Goal: Task Accomplishment & Management: Use online tool/utility

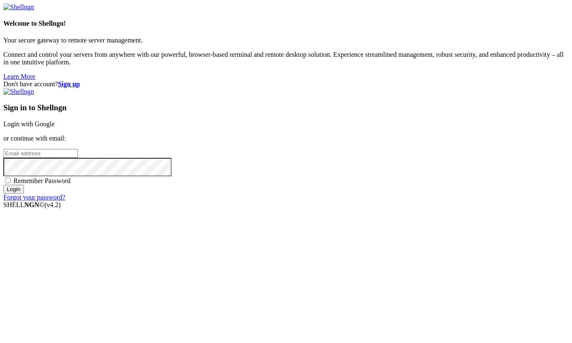
click at [55, 126] on link "Login with Google" at bounding box center [28, 123] width 51 height 7
click at [55, 120] on link "Login with Google" at bounding box center [28, 123] width 51 height 7
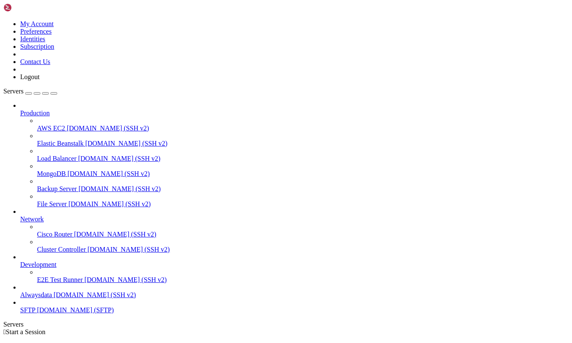
click at [85, 283] on span "[DOMAIN_NAME] (SSH v2)" at bounding box center [126, 279] width 82 height 7
click at [171, 342] on div "" at bounding box center [294, 346] width 548 height 8
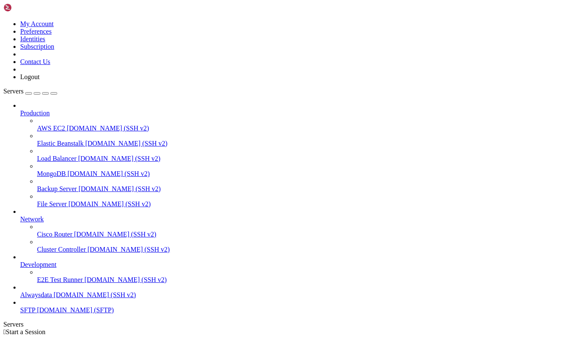
click at [55, 313] on span "[DOMAIN_NAME] (SFTP)" at bounding box center [75, 309] width 77 height 7
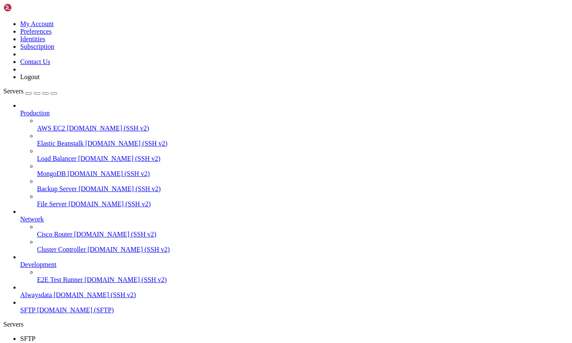
type input "/home/[DEMOGRAPHIC_DATA]/www"
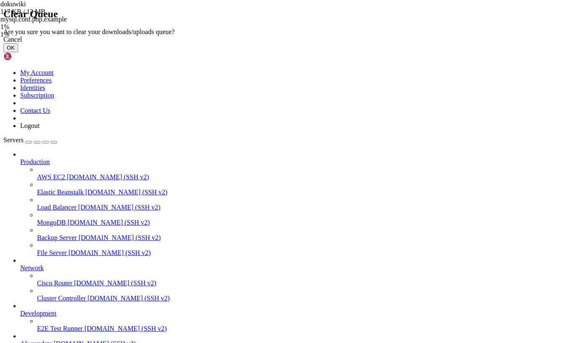
click at [18, 52] on button "OK" at bounding box center [10, 47] width 15 height 9
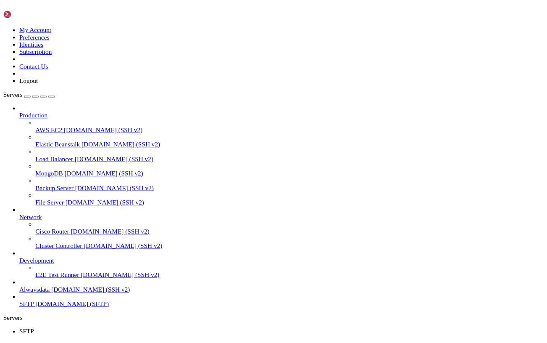
scroll to position [0, 0]
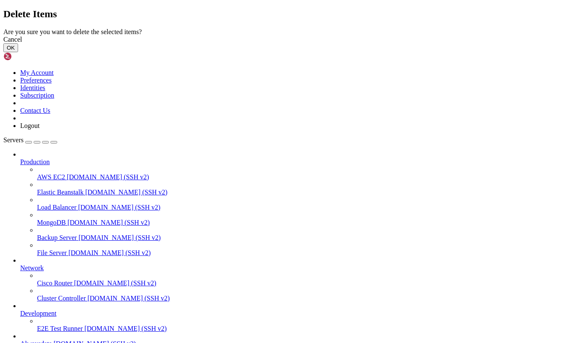
click at [18, 52] on button "OK" at bounding box center [10, 47] width 15 height 9
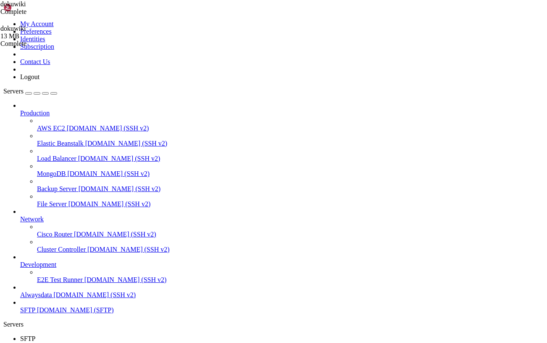
click at [54, 298] on span "[DOMAIN_NAME] (SSH v2)" at bounding box center [95, 294] width 82 height 7
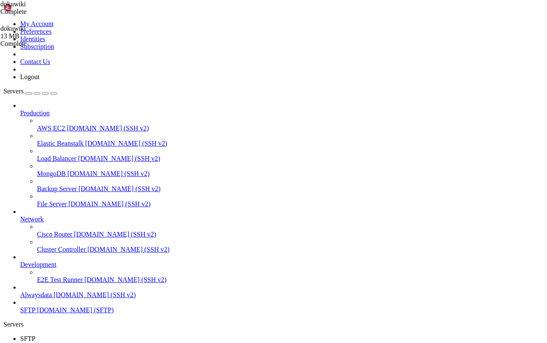
scroll to position [14554, 0]
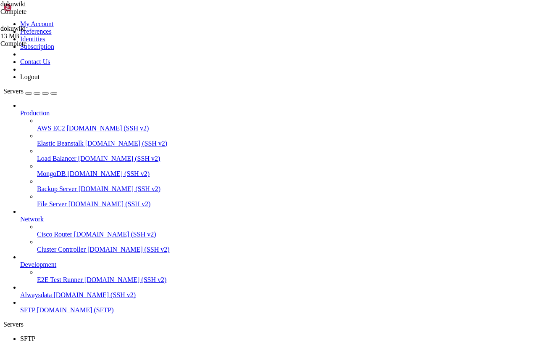
scroll to position [15269, 0]
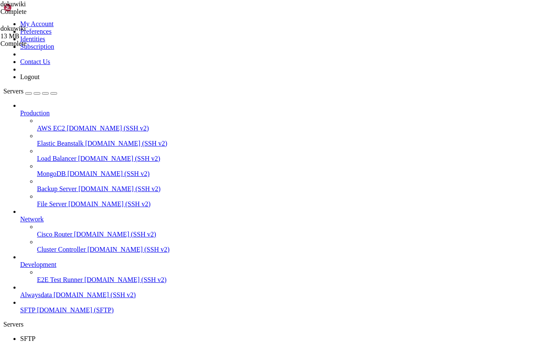
scroll to position [18722, 0]
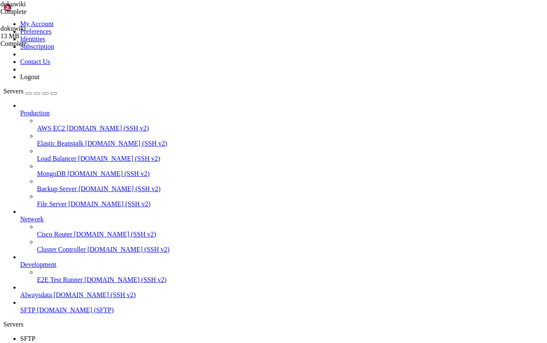
drag, startPoint x: 152, startPoint y: 1012, endPoint x: 229, endPoint y: 1012, distance: 77.4
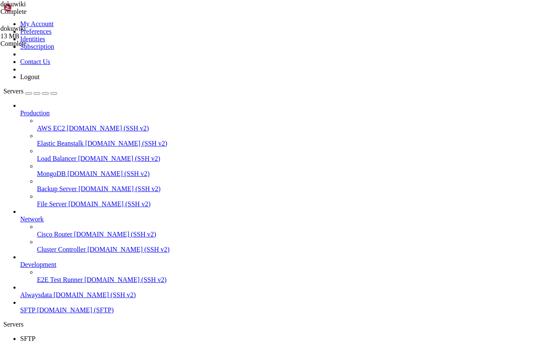
drag, startPoint x: 152, startPoint y: 1003, endPoint x: 219, endPoint y: 1005, distance: 66.9
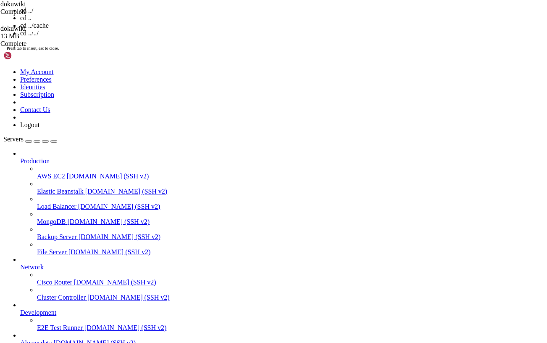
scroll to position [53135, 0]
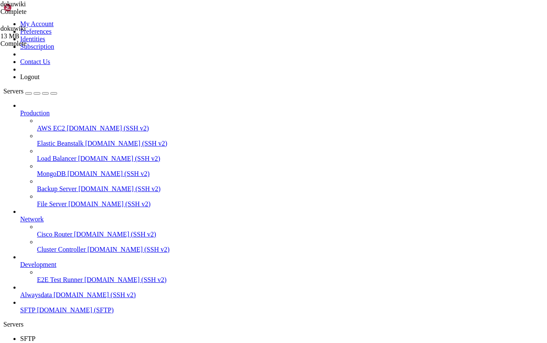
drag, startPoint x: 122, startPoint y: 1124, endPoint x: 254, endPoint y: 1126, distance: 132.0
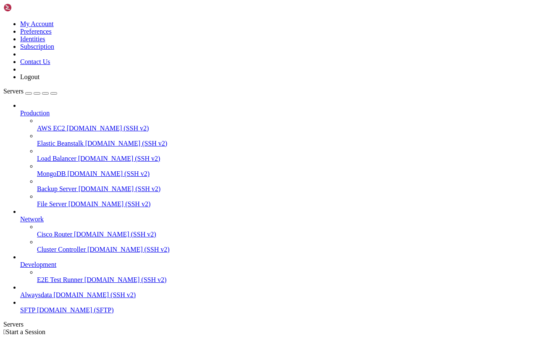
click at [46, 313] on span "[DOMAIN_NAME] (SFTP)" at bounding box center [75, 309] width 77 height 7
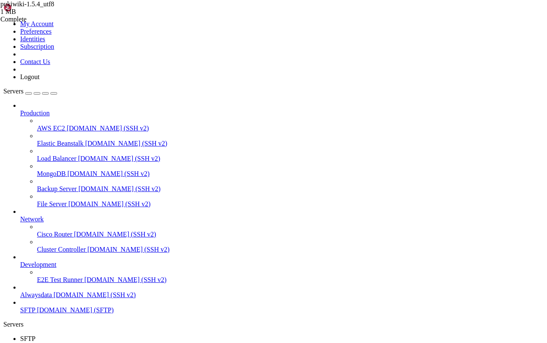
click at [54, 8] on span "pukiwiki-1.5.4_utf8" at bounding box center [27, 3] width 54 height 7
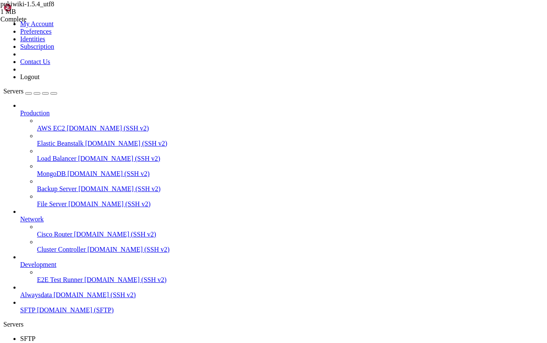
scroll to position [0, 0]
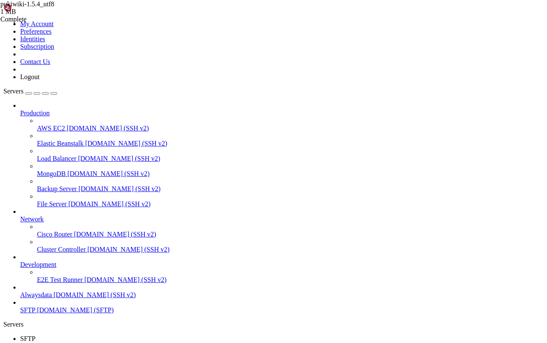
scroll to position [25, 0]
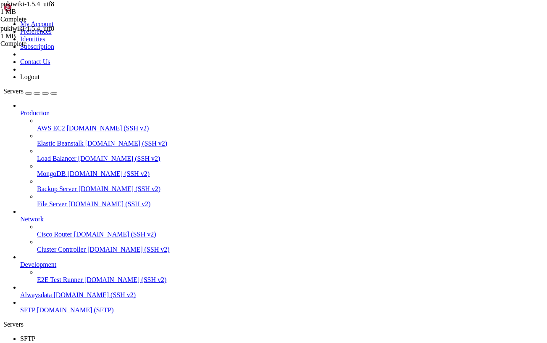
type input "/home/[DEMOGRAPHIC_DATA]/www"
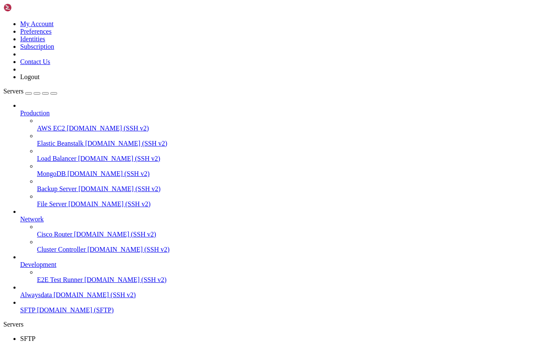
click at [138, 342] on div "" at bounding box center [282, 346] width 524 height 8
click at [57, 313] on span "[DOMAIN_NAME] (SFTP)" at bounding box center [75, 309] width 77 height 7
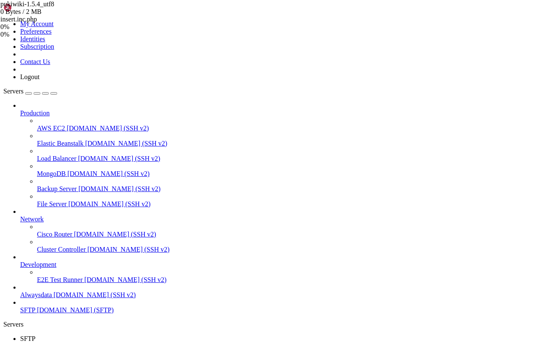
type input "/home/[DEMOGRAPHIC_DATA]/www"
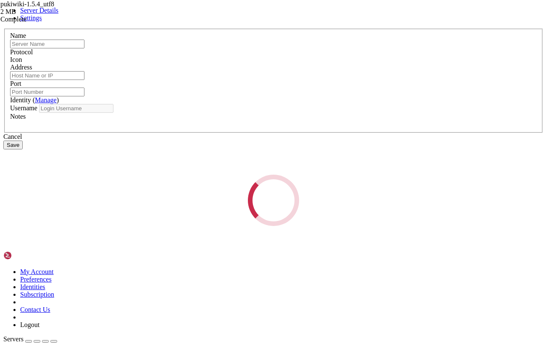
type input "SFTP"
type input "[DOMAIN_NAME]"
type input "22"
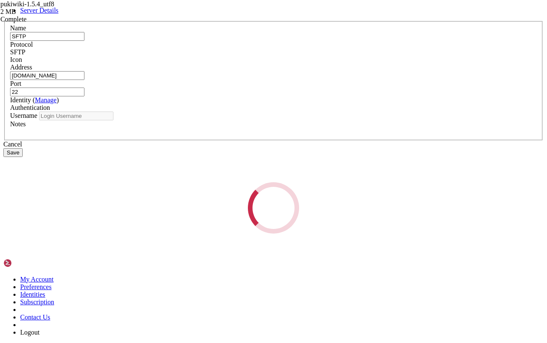
type input "sumo"
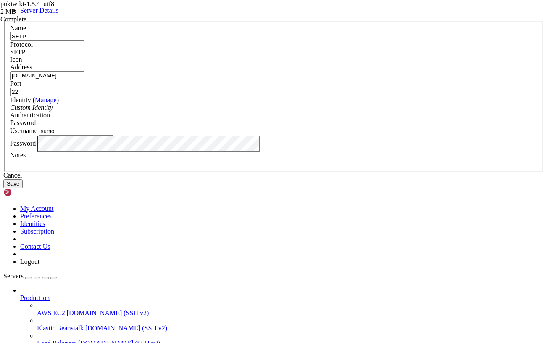
click at [270, 14] on header "Server Details" at bounding box center [273, 11] width 541 height 8
click at [378, 63] on div at bounding box center [273, 63] width 527 height 0
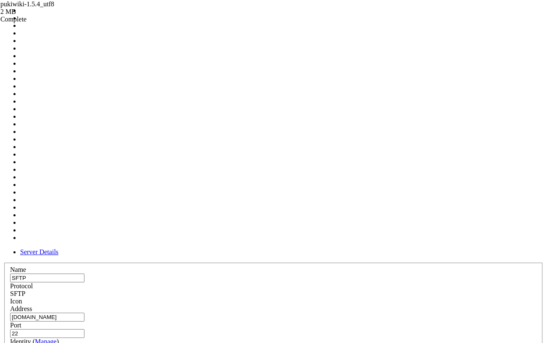
scroll to position [252, 0]
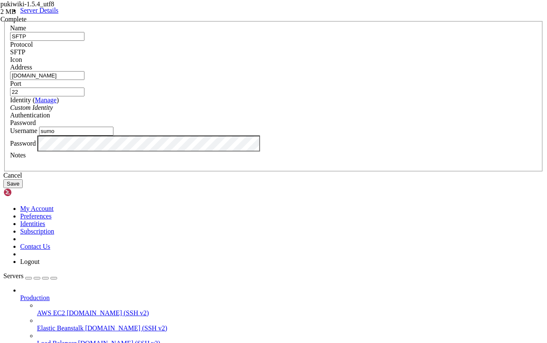
click at [23, 188] on button "Save" at bounding box center [12, 183] width 19 height 9
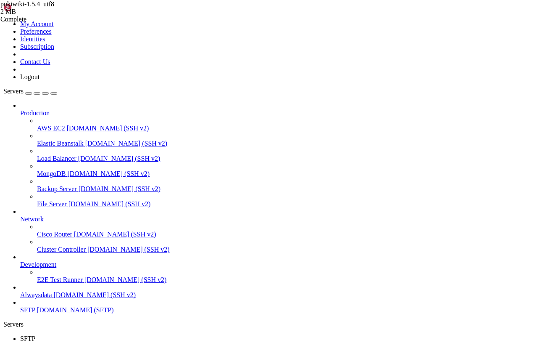
click at [141, 342] on div "" at bounding box center [282, 346] width 524 height 8
click at [62, 298] on span "[DOMAIN_NAME] (SSH v2)" at bounding box center [95, 294] width 82 height 7
